Goal: Transaction & Acquisition: Purchase product/service

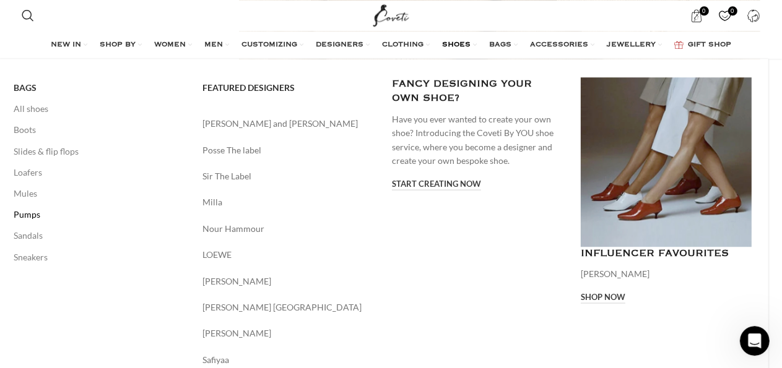
scroll to position [5425, 0]
click at [37, 110] on link "All shoes" at bounding box center [99, 108] width 171 height 21
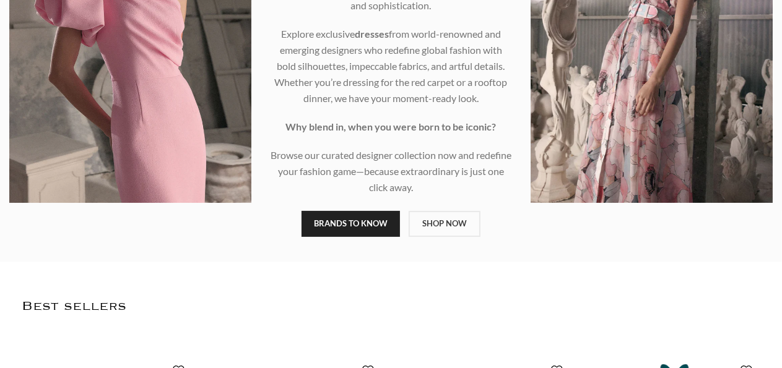
scroll to position [261, 0]
click at [457, 227] on link "SHOP NOW" at bounding box center [445, 224] width 72 height 26
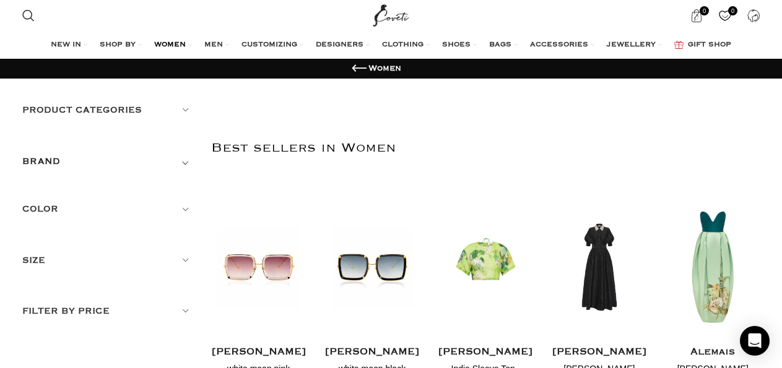
scroll to position [65, 0]
